Goal: Navigation & Orientation: Find specific page/section

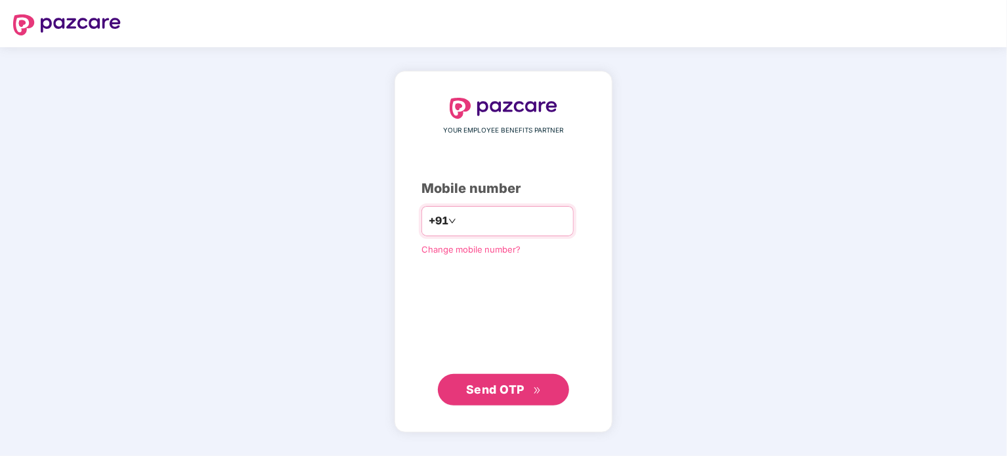
type input "**********"
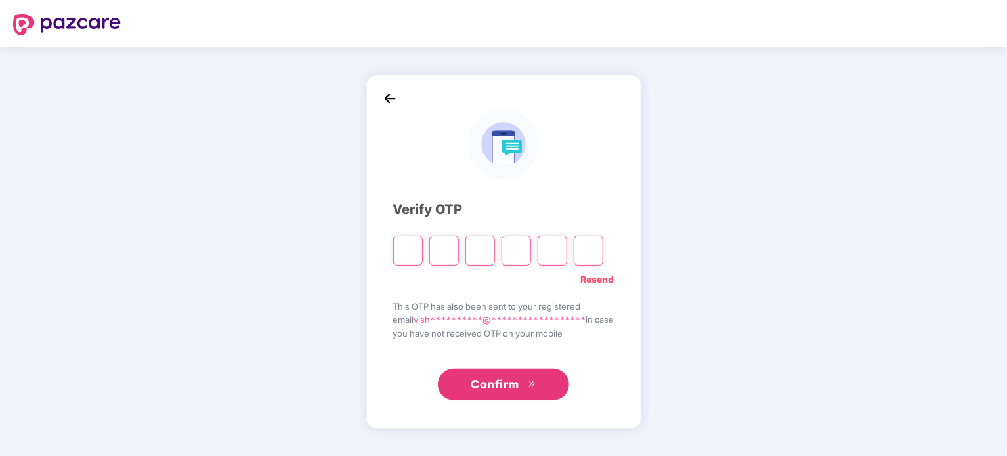
type input "*"
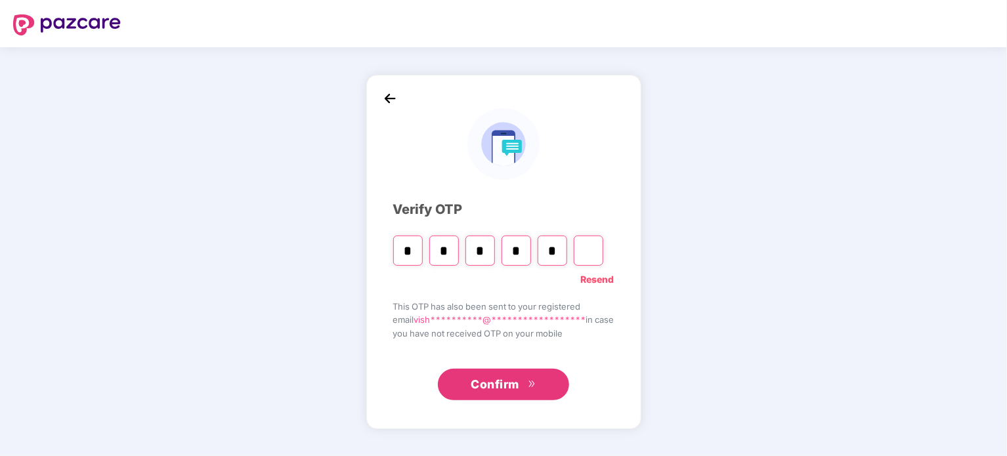
type input "*"
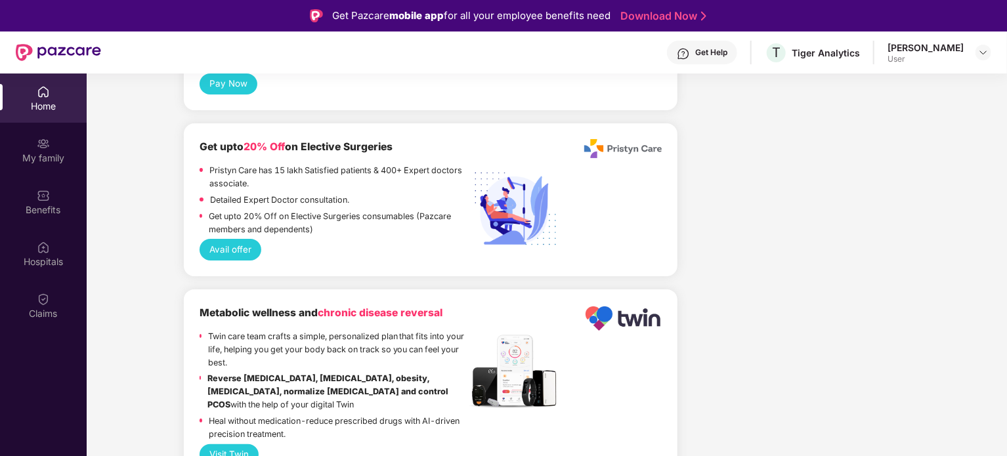
scroll to position [2679, 0]
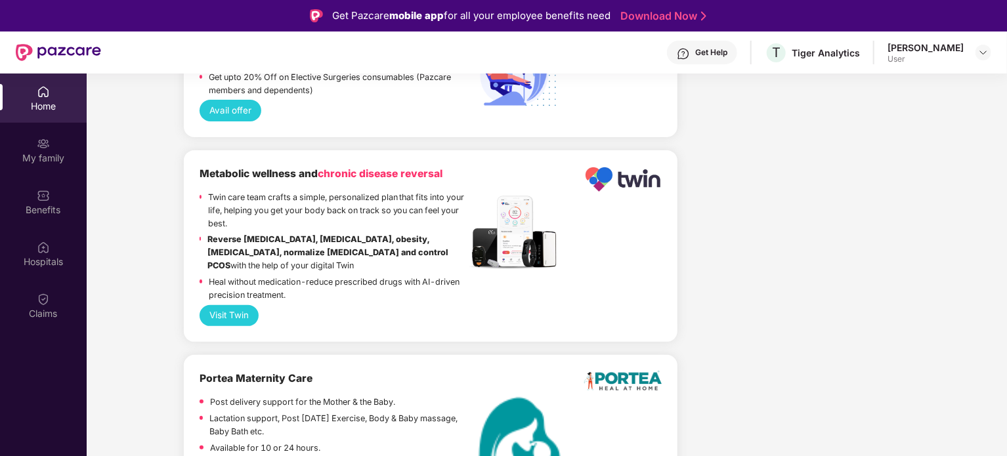
click at [724, 47] on div "Get Help" at bounding box center [702, 53] width 70 height 24
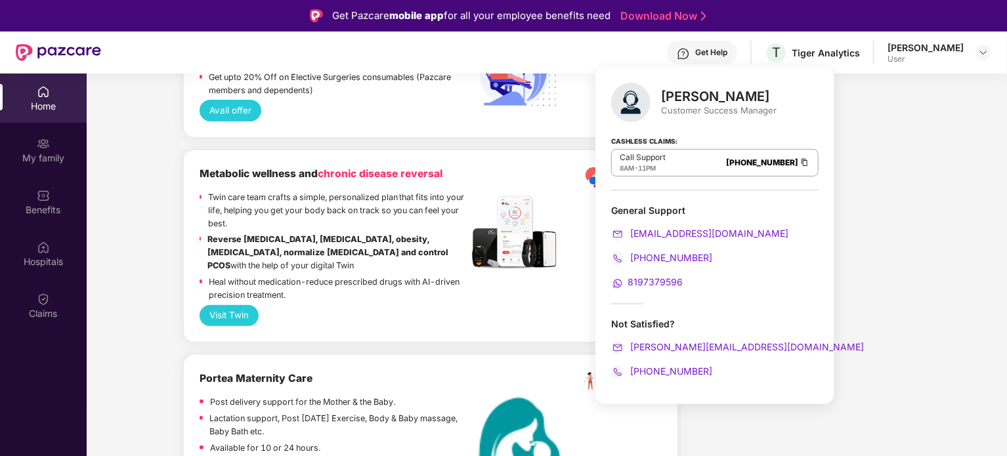
click at [974, 51] on div "[PERSON_NAME] User" at bounding box center [939, 52] width 104 height 23
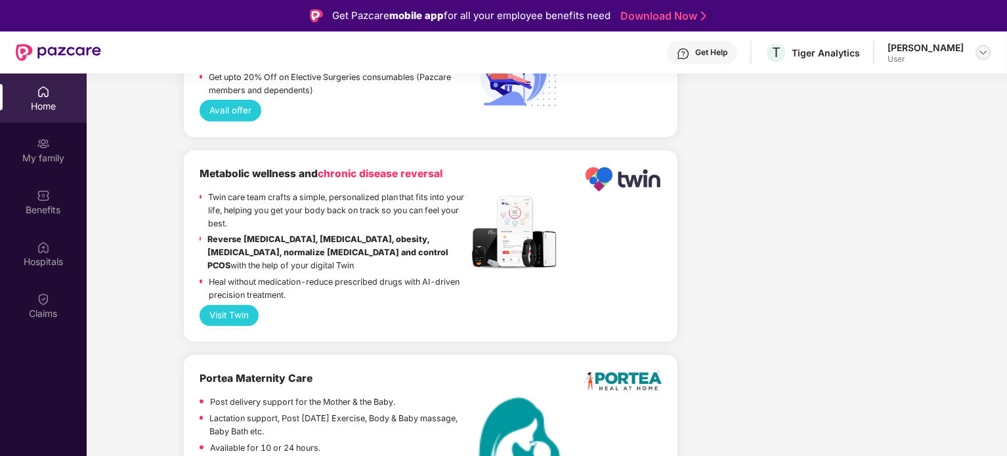
click at [985, 51] on img at bounding box center [983, 52] width 10 height 10
click at [58, 201] on div "Benefits" at bounding box center [43, 201] width 87 height 49
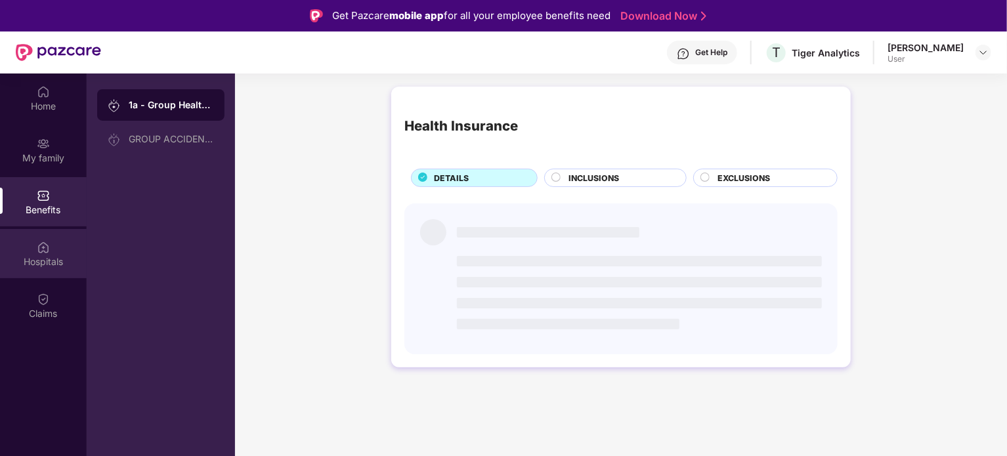
click at [46, 249] on img at bounding box center [43, 247] width 13 height 13
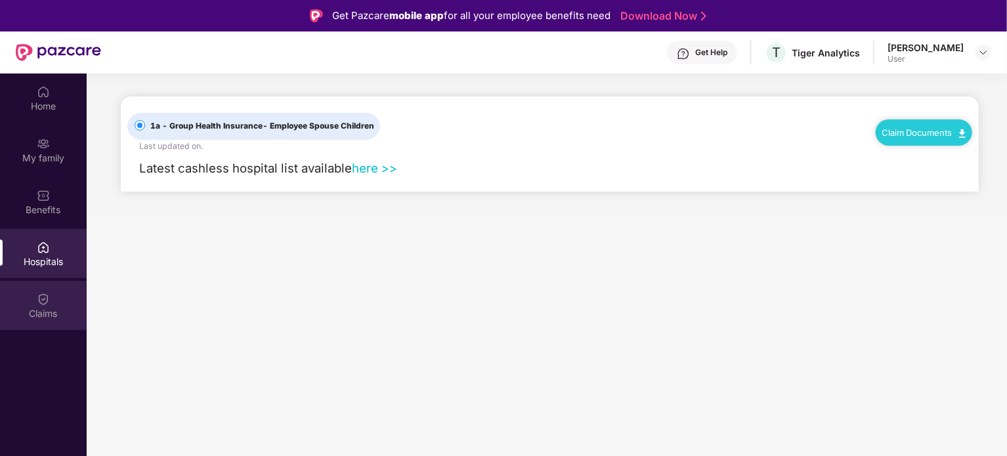
click at [38, 289] on div "Claims" at bounding box center [43, 305] width 87 height 49
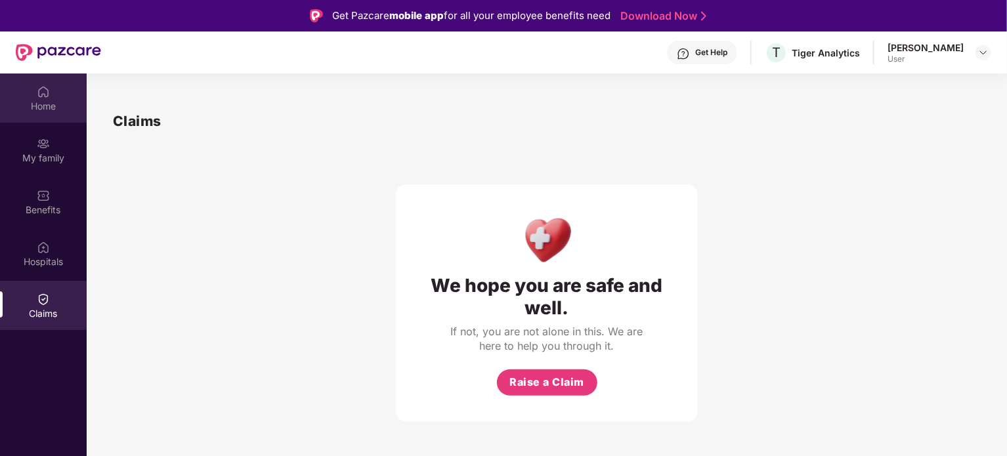
click at [39, 101] on div "Home" at bounding box center [43, 106] width 87 height 13
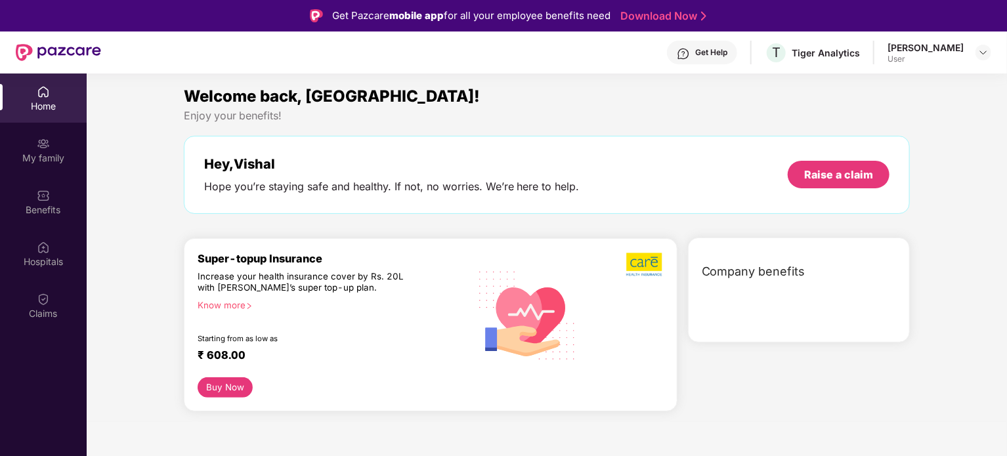
click at [726, 54] on div "Get Help" at bounding box center [711, 52] width 32 height 10
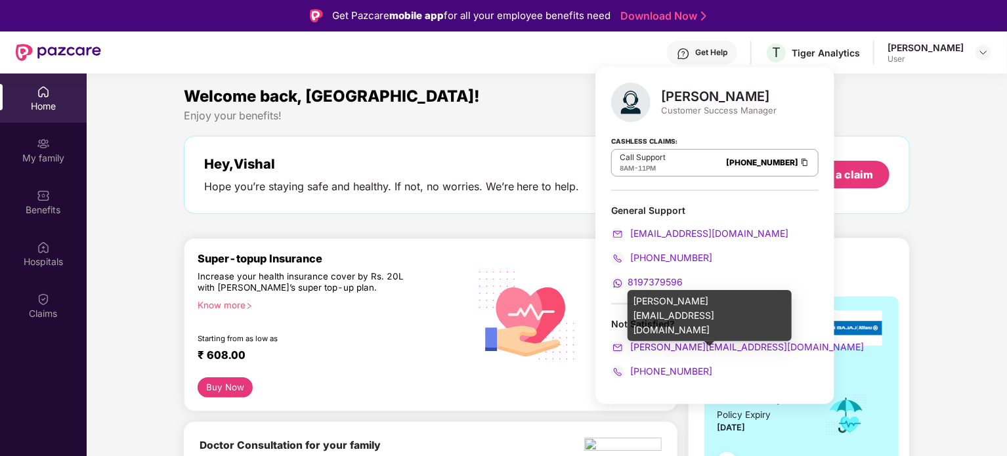
click at [651, 348] on span "[PERSON_NAME][EMAIL_ADDRESS][DOMAIN_NAME]" at bounding box center [745, 346] width 236 height 11
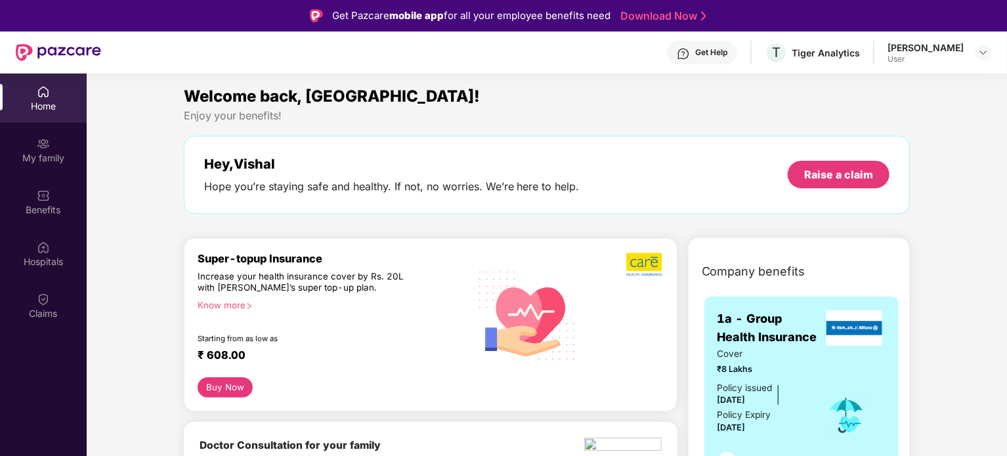
click at [524, 98] on div "Welcome back, [GEOGRAPHIC_DATA]!" at bounding box center [547, 96] width 726 height 25
click at [810, 49] on div "Tiger Analytics" at bounding box center [825, 53] width 68 height 12
